Goal: Communication & Community: Answer question/provide support

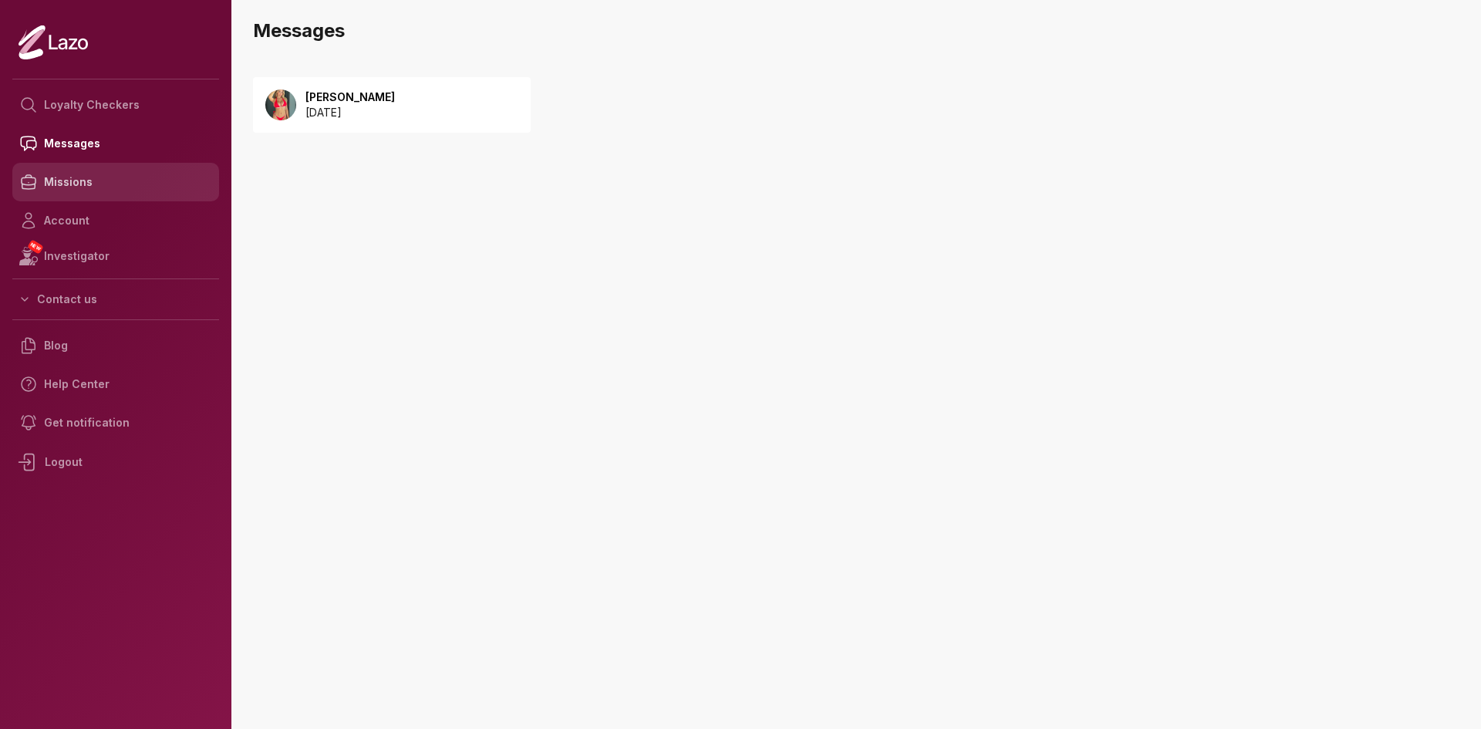
click at [90, 191] on link "Missions" at bounding box center [115, 182] width 207 height 39
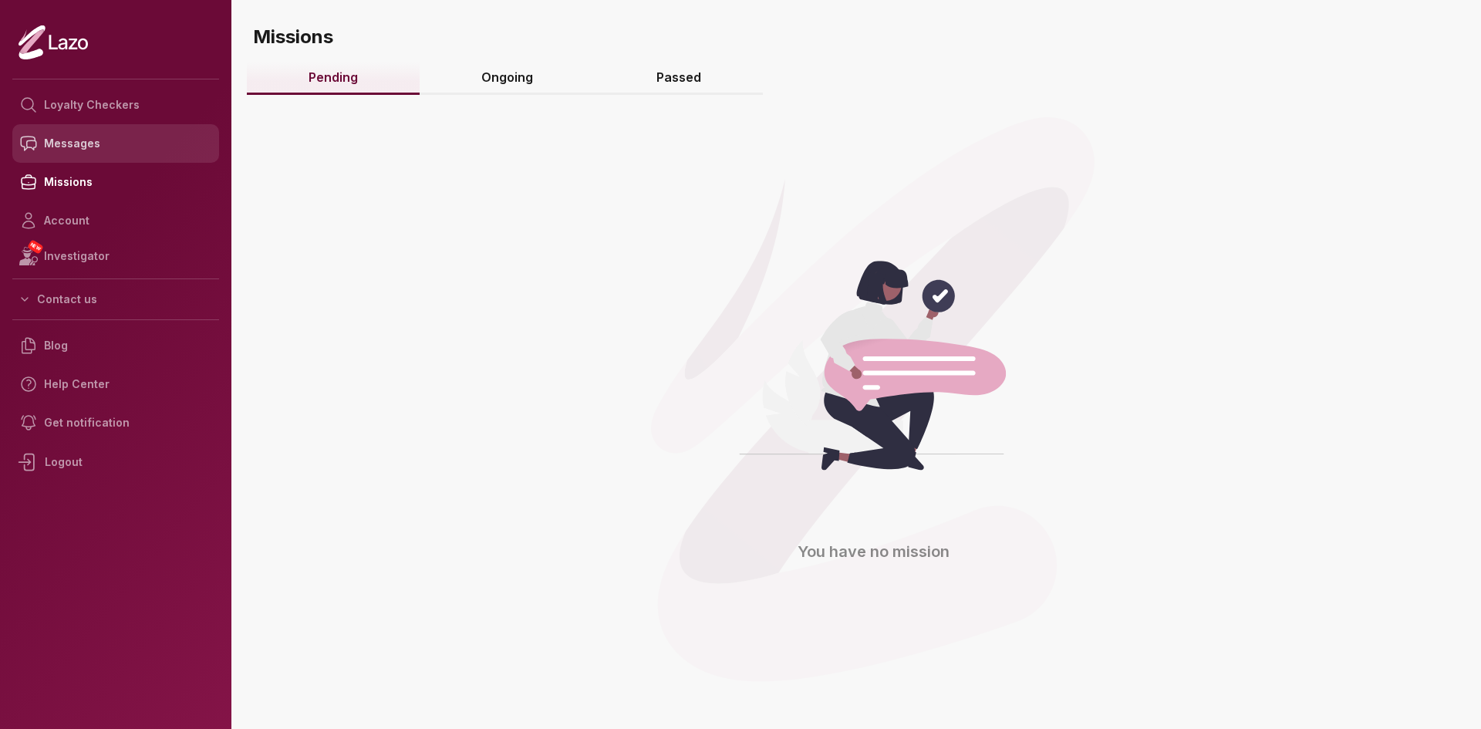
click at [96, 152] on link "Messages" at bounding box center [115, 143] width 207 height 39
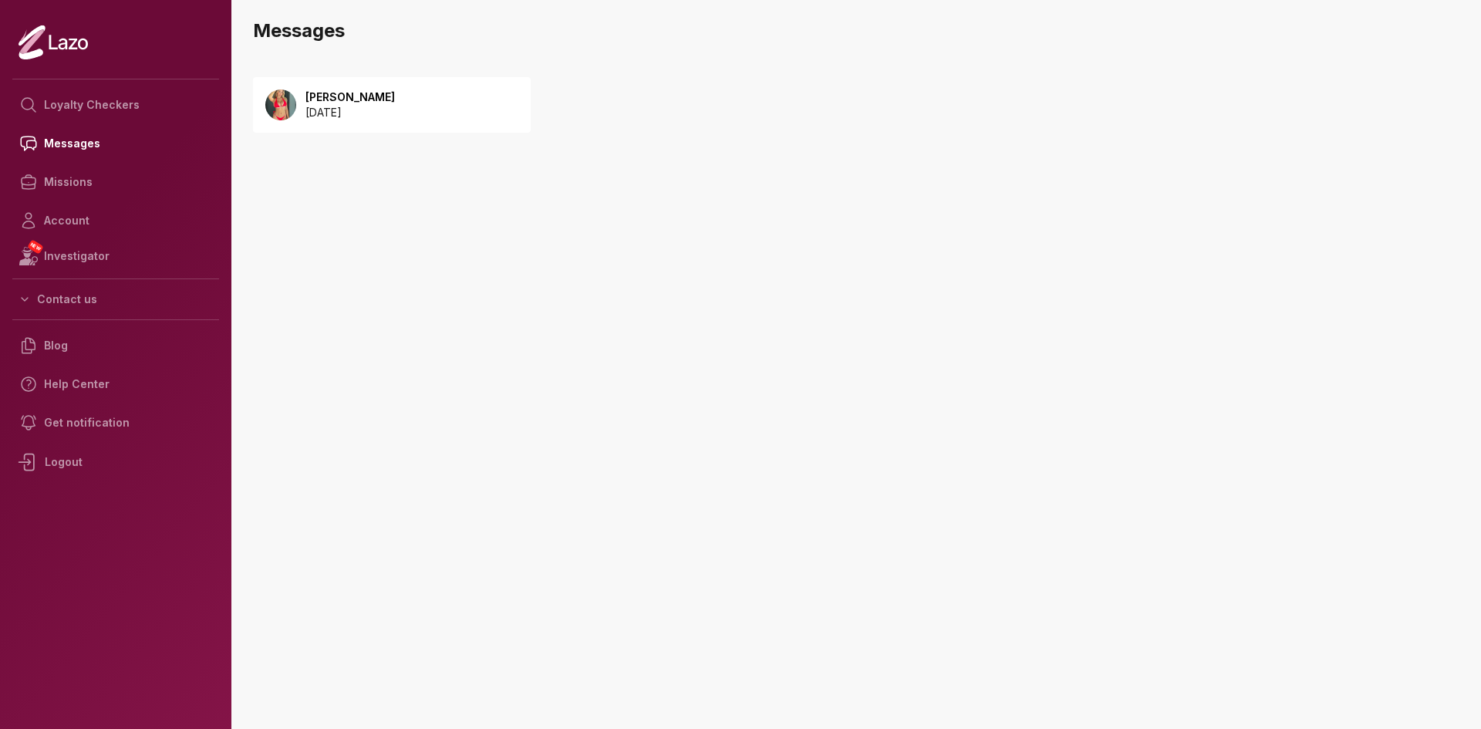
click at [356, 86] on div "[PERSON_NAME] [DATE]" at bounding box center [392, 105] width 278 height 56
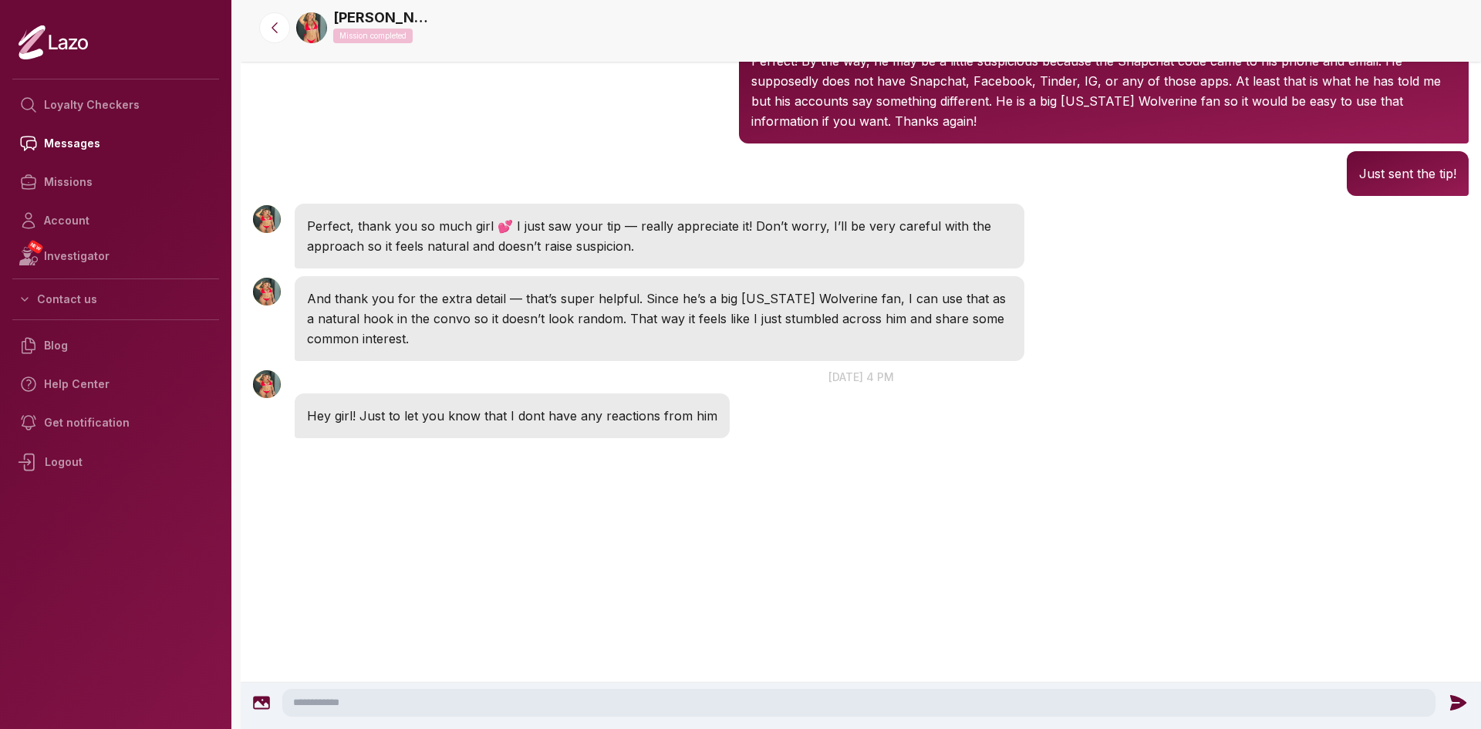
scroll to position [1627, 0]
click at [345, 697] on textarea at bounding box center [859, 703] width 1154 height 28
type textarea "*"
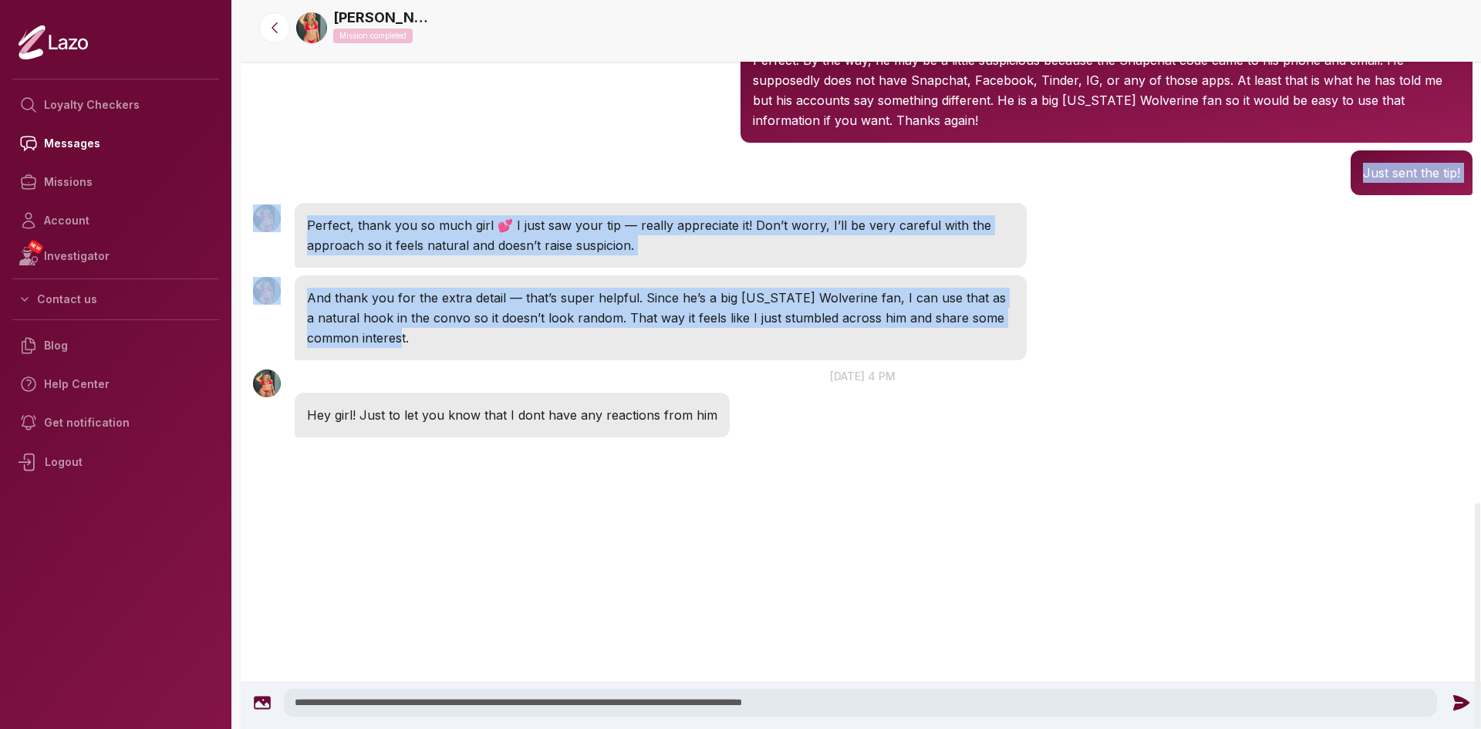
drag, startPoint x: 257, startPoint y: 160, endPoint x: 961, endPoint y: 361, distance: 732.5
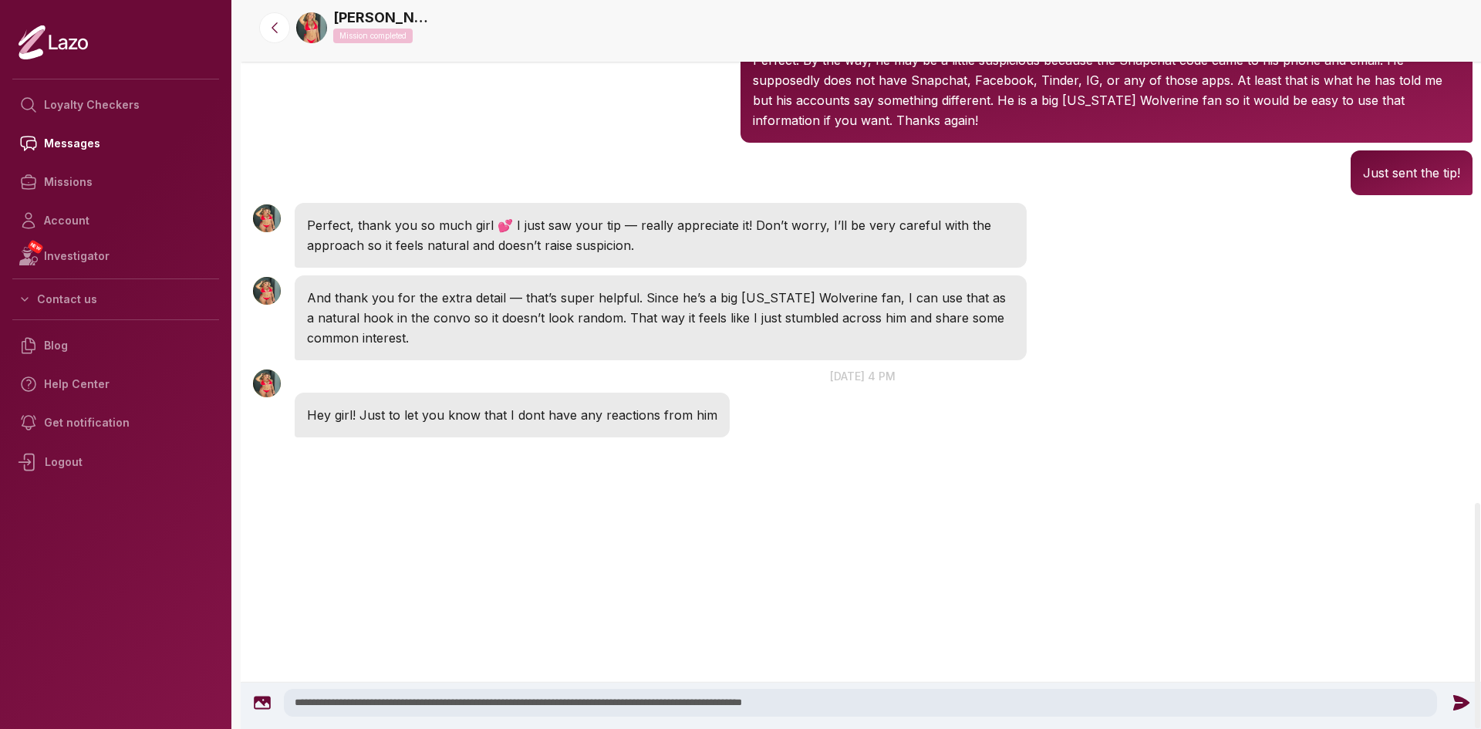
click at [907, 484] on div at bounding box center [863, 502] width 1245 height 123
click at [882, 696] on textarea "**********" at bounding box center [861, 703] width 1154 height 28
type textarea "**********"
click at [1457, 696] on icon at bounding box center [1461, 703] width 20 height 20
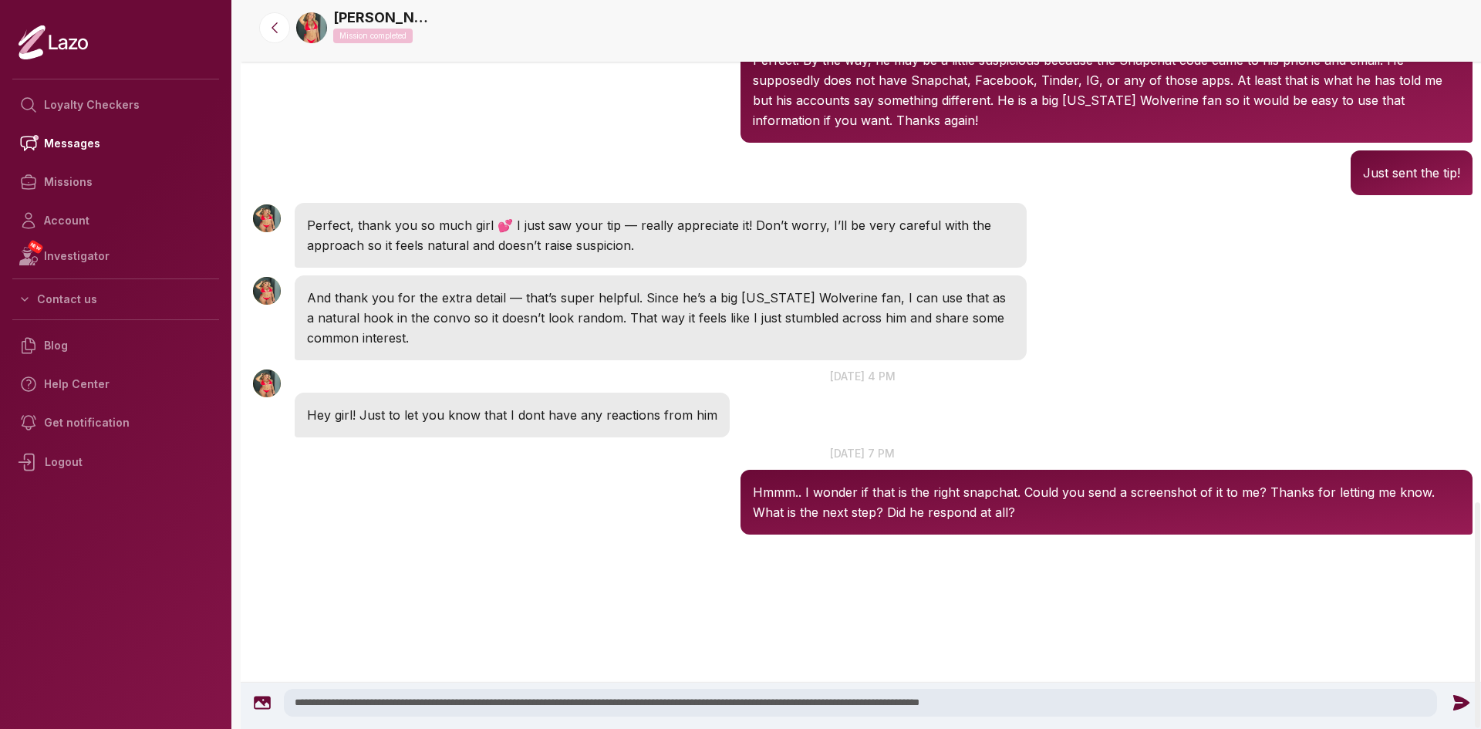
scroll to position [1559, 0]
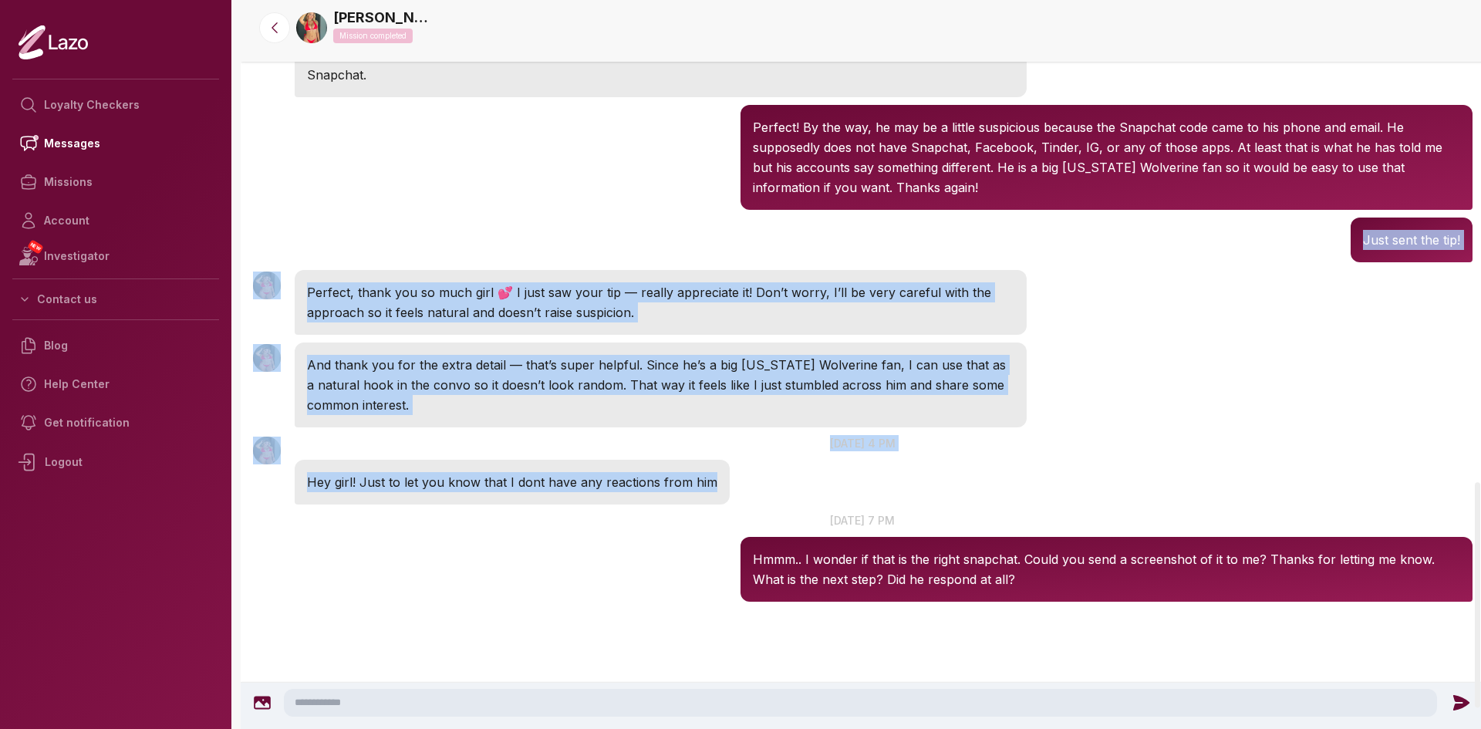
drag, startPoint x: 292, startPoint y: 253, endPoint x: 722, endPoint y: 492, distance: 492.2
copy div "Just sent the tip! Emily 11:57 AM Perfect, thank you so much girl 💕 I just saw …"
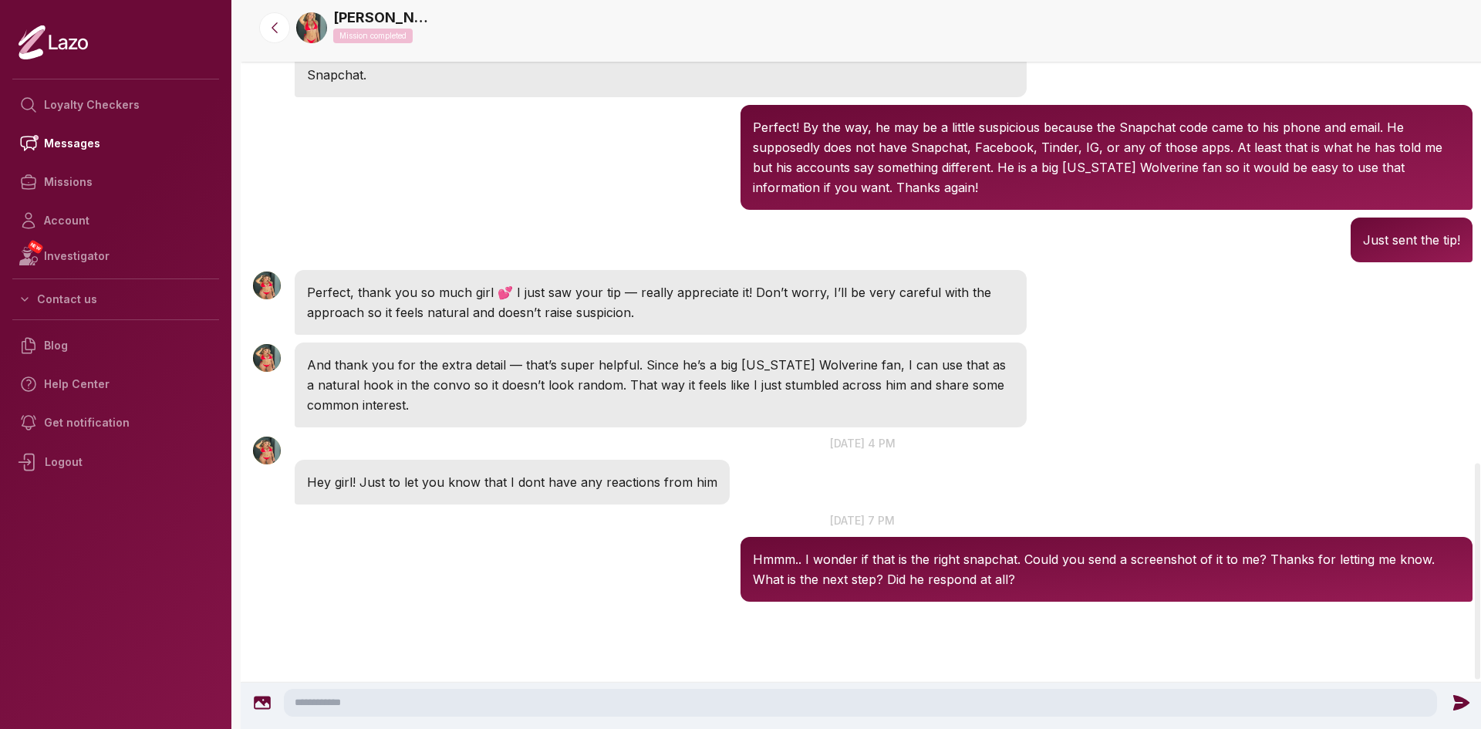
click at [564, 608] on div at bounding box center [863, 667] width 1245 height 123
